Goal: Complete application form

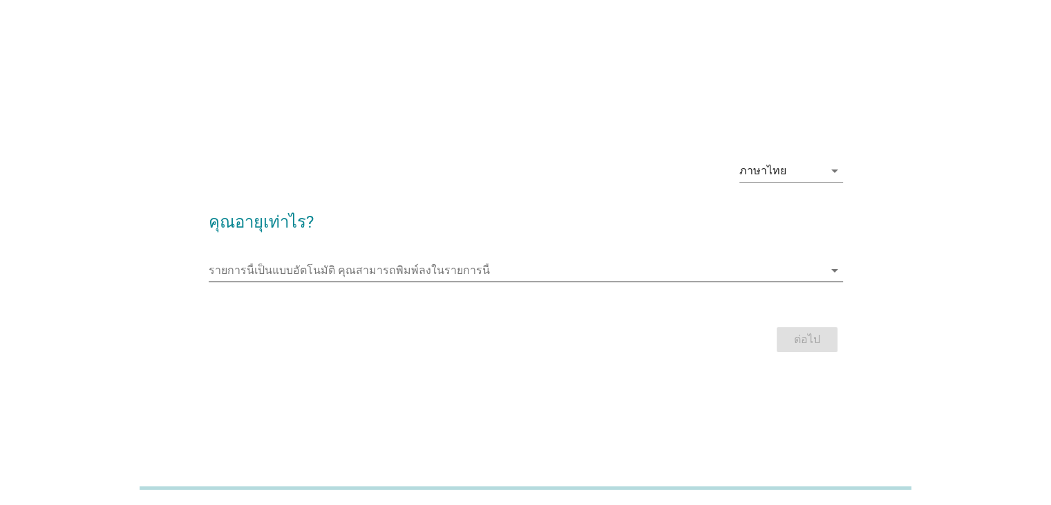
click at [424, 277] on input "รายการนี้เป็นแบบอัตโนมัติ คุณสามารถพิมพ์ลงในรายการนี้" at bounding box center [516, 270] width 615 height 22
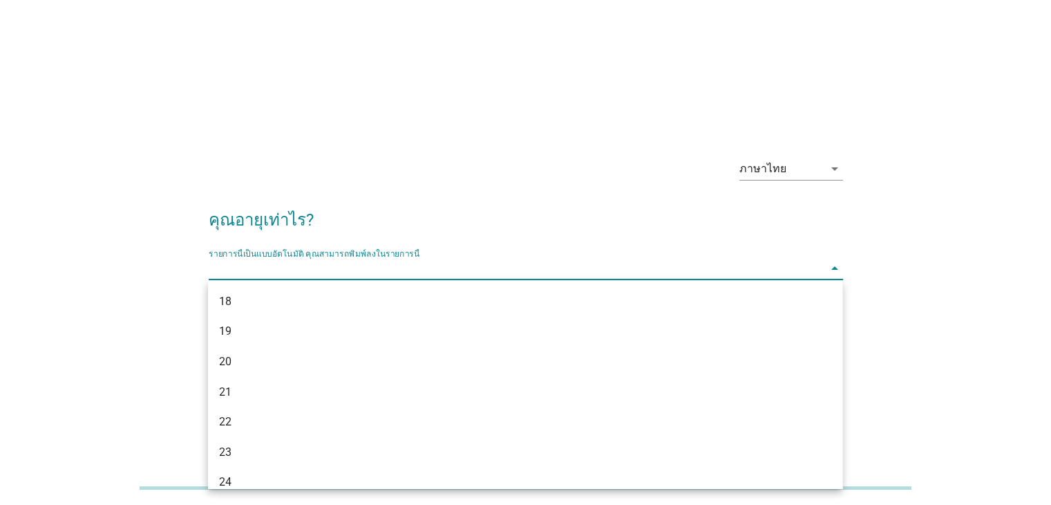
click at [406, 185] on div "ภาษาไทย arrow_drop_down" at bounding box center [526, 170] width 635 height 47
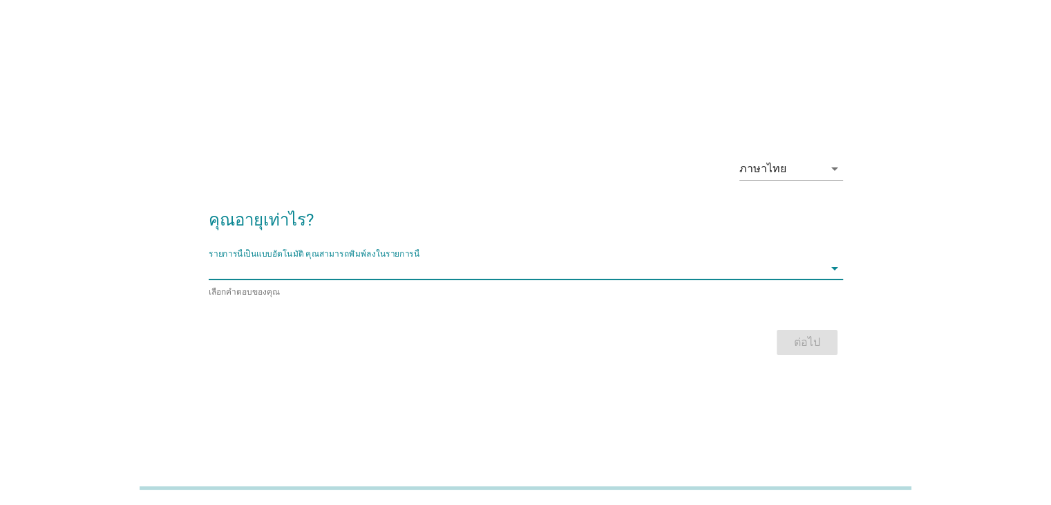
click at [393, 278] on input "รายการนี้เป็นแบบอัตโนมัติ คุณสามารถพิมพ์ลงในรายการนี้" at bounding box center [516, 268] width 615 height 22
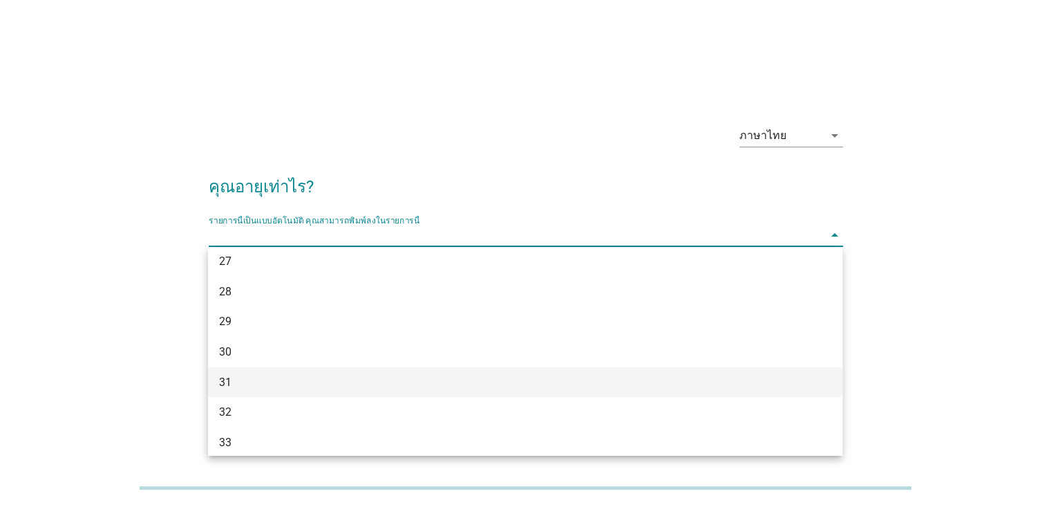
scroll to position [277, 0]
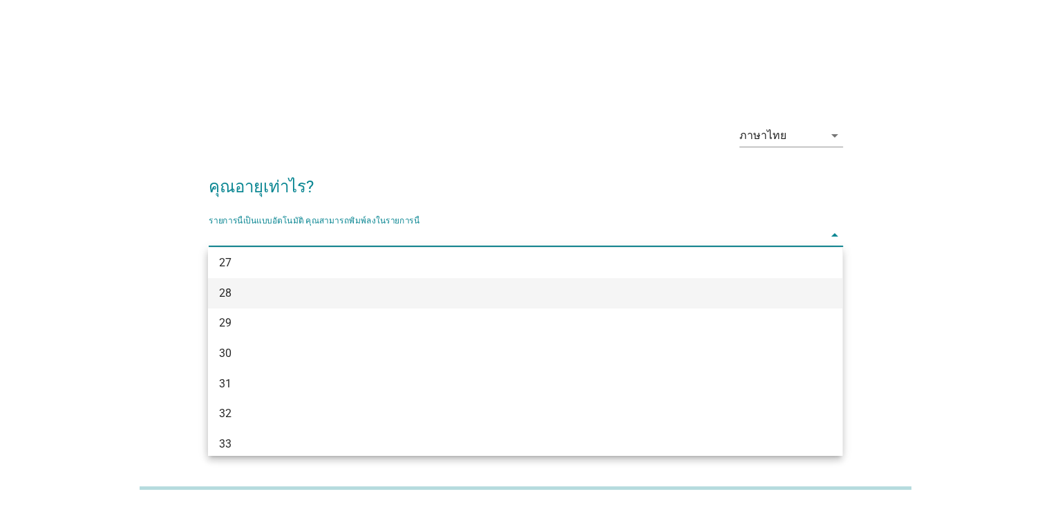
click at [293, 288] on div "28" at bounding box center [499, 293] width 561 height 17
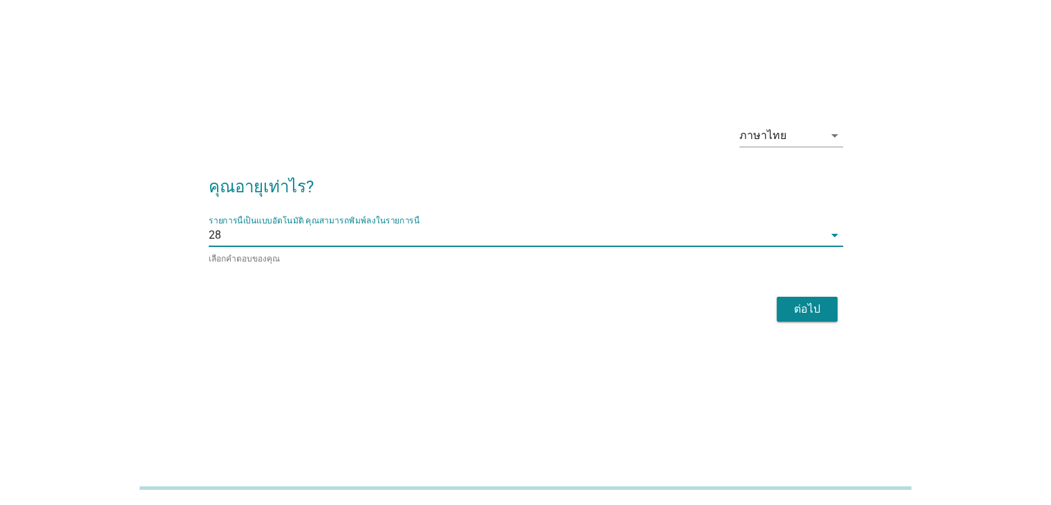
click at [816, 306] on div "ต่อไป" at bounding box center [807, 309] width 39 height 17
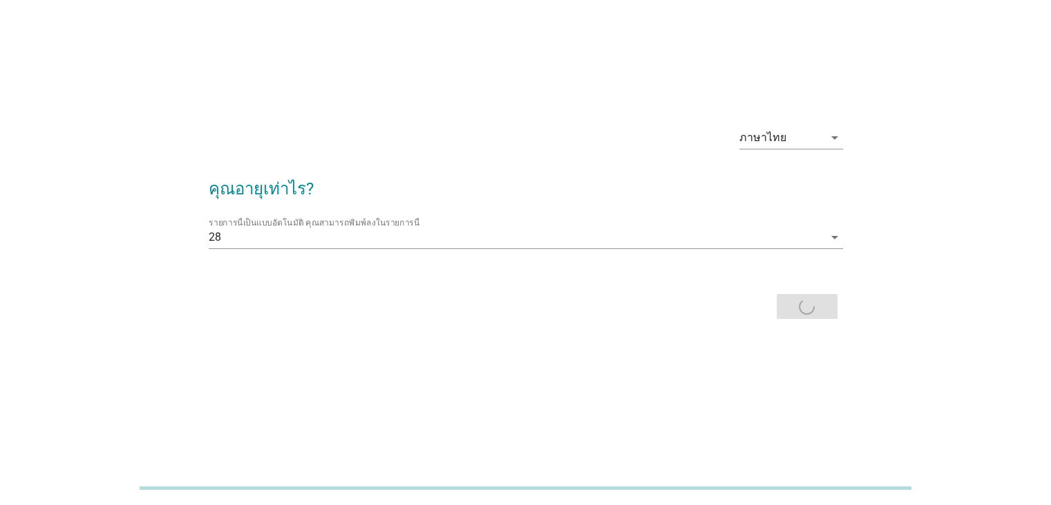
scroll to position [0, 0]
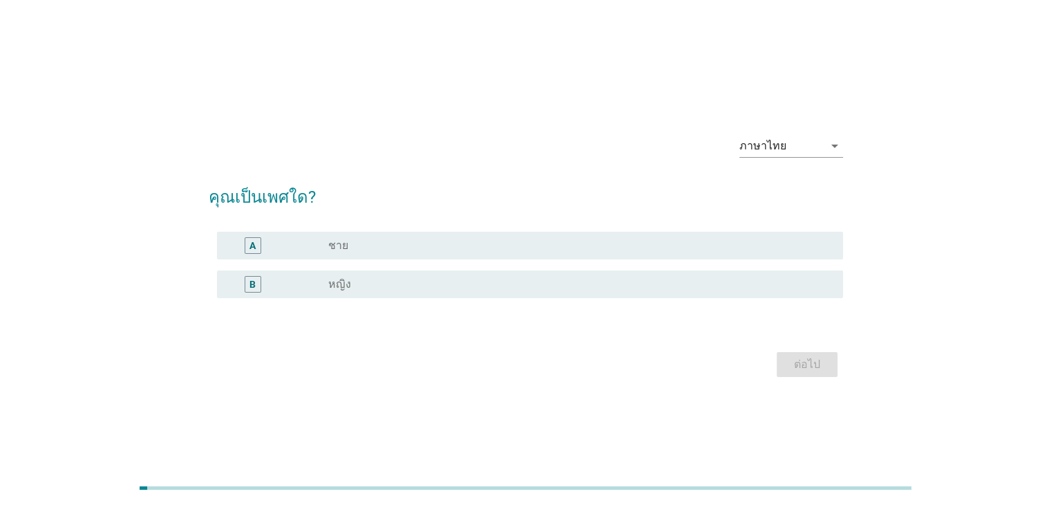
click at [341, 299] on div "B radio_button_unchecked หญิง" at bounding box center [526, 284] width 635 height 39
click at [346, 292] on div "radio_button_unchecked หญิง" at bounding box center [579, 284] width 503 height 17
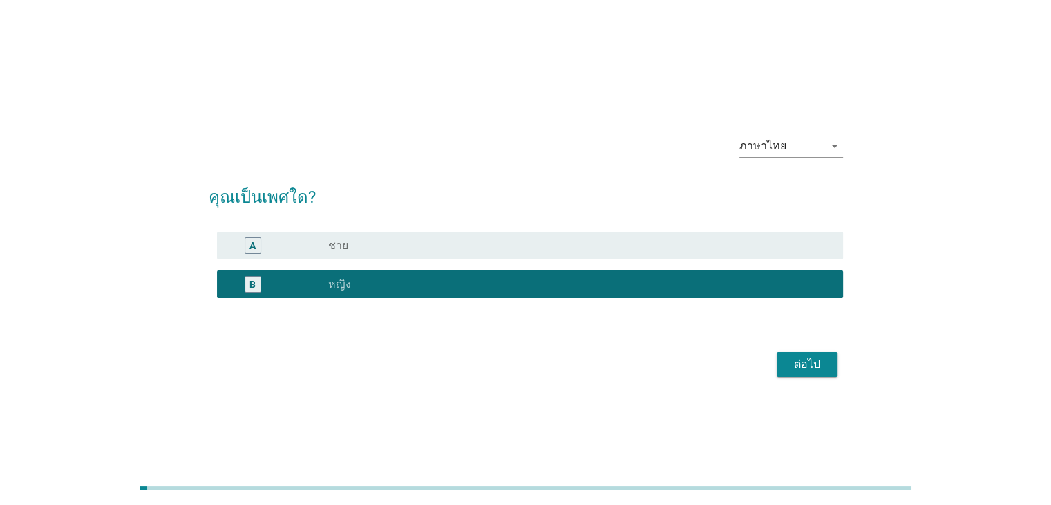
click at [788, 365] on div "ต่อไป" at bounding box center [807, 364] width 39 height 17
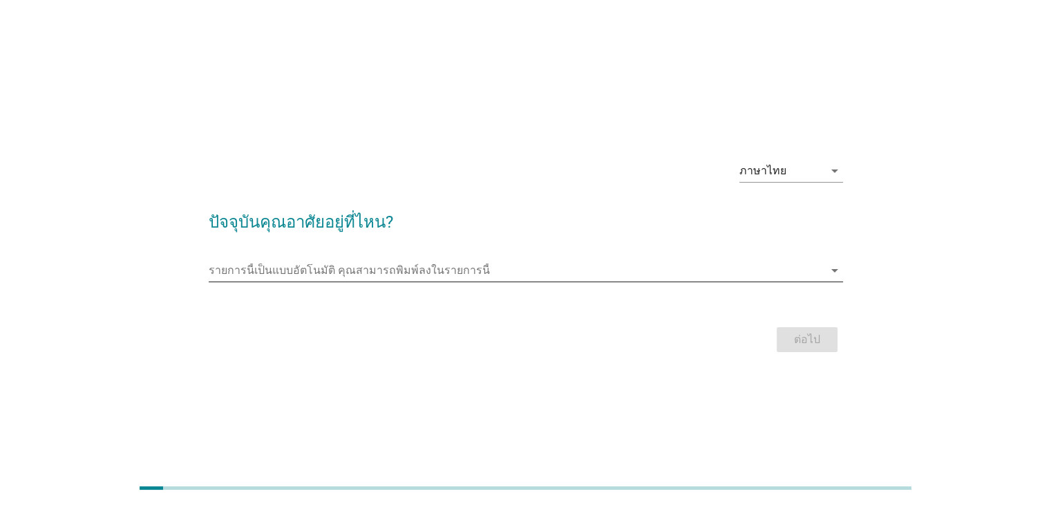
click at [382, 273] on input "รายการนี้เป็นแบบอัตโนมัติ คุณสามารถพิมพ์ลงในรายการนี้" at bounding box center [516, 270] width 615 height 22
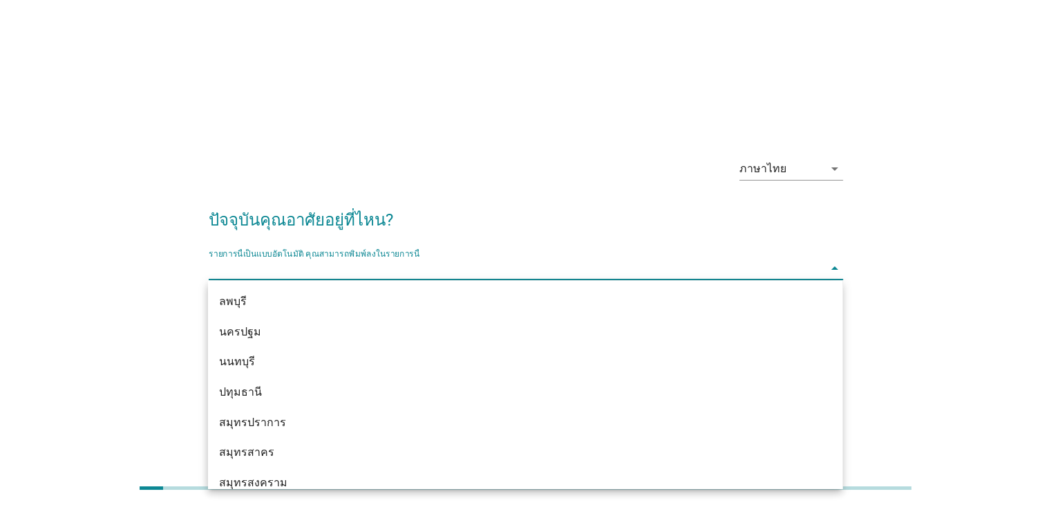
scroll to position [1236, 0]
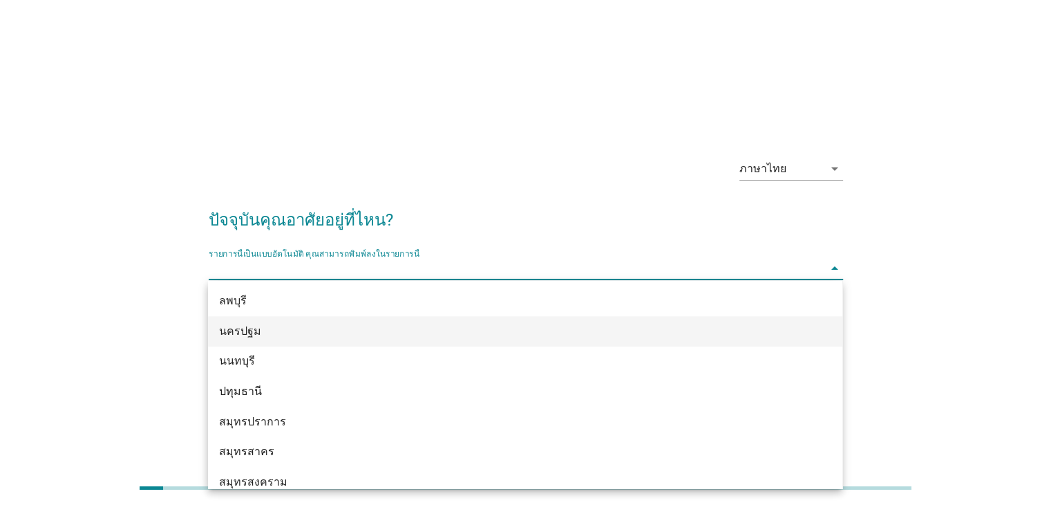
type input "d"
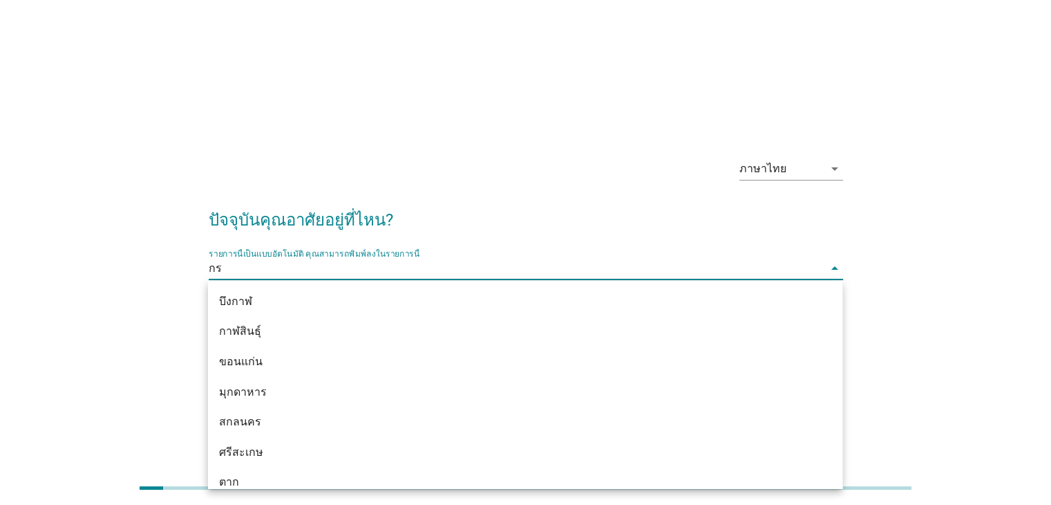
type input "กรุ"
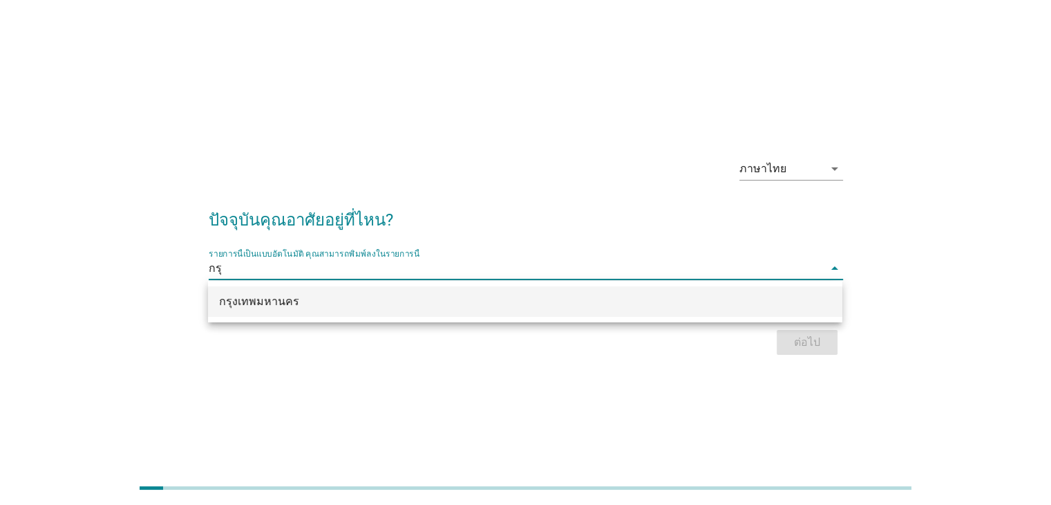
click at [371, 308] on div "กรุงเทพมหานคร" at bounding box center [499, 301] width 561 height 17
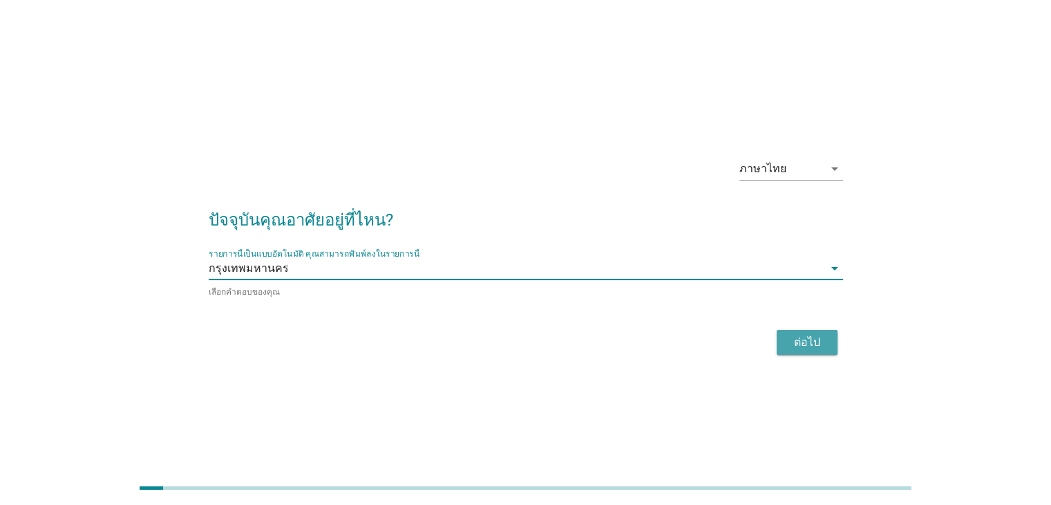
click at [803, 340] on div "ต่อไป" at bounding box center [807, 342] width 39 height 17
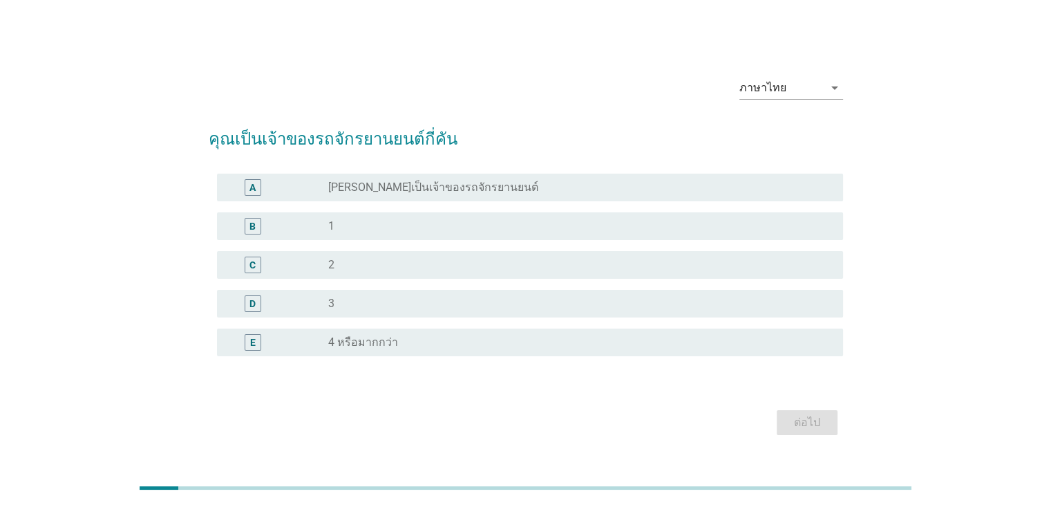
click at [332, 200] on div "A radio_button_unchecked [PERSON_NAME]เป็นเจ้าของรถจักรยานยนต์" at bounding box center [530, 188] width 626 height 28
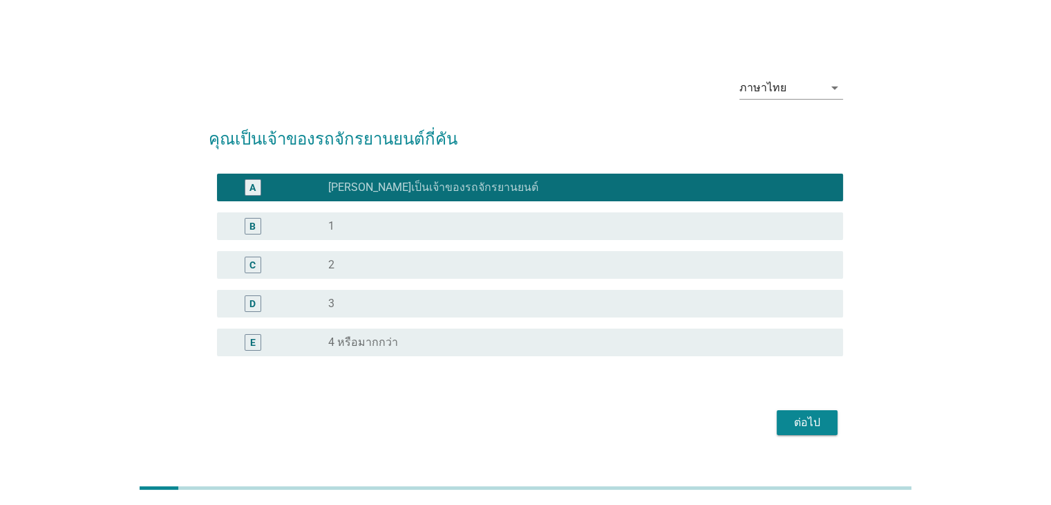
click at [808, 406] on div "ต่อไป" at bounding box center [526, 422] width 635 height 33
click at [809, 418] on div "ต่อไป" at bounding box center [807, 422] width 39 height 17
